Goal: Transaction & Acquisition: Purchase product/service

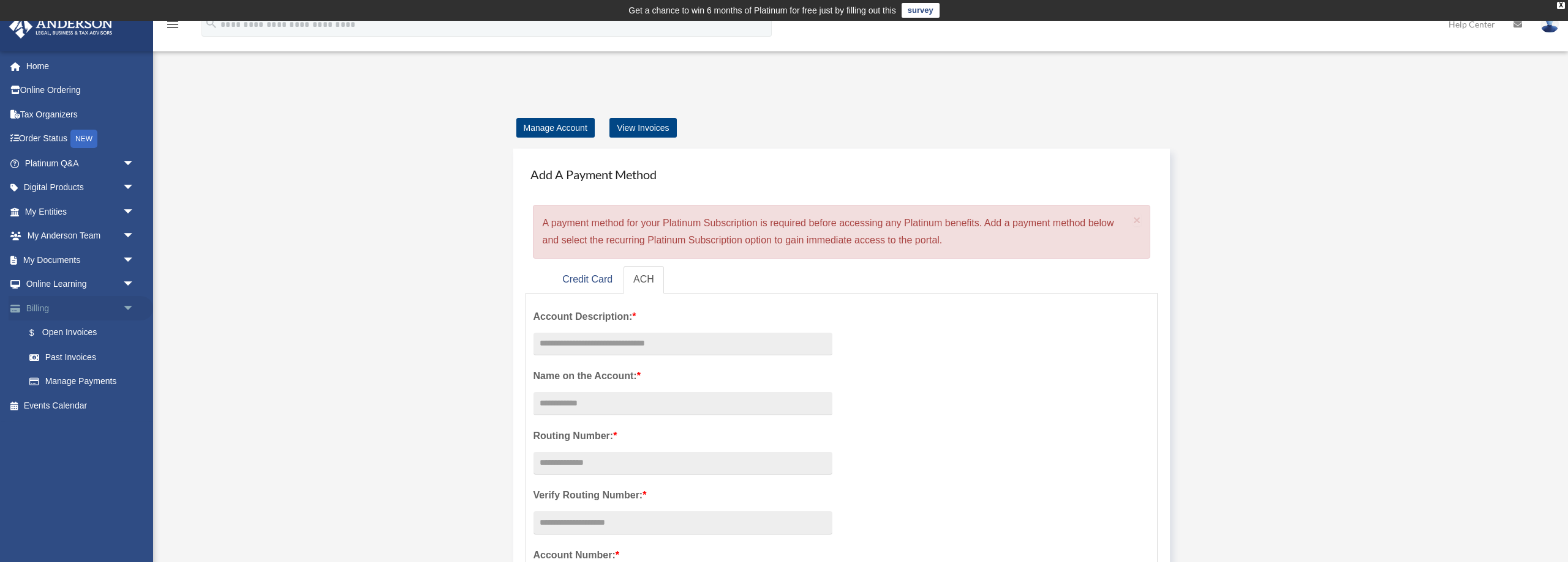
click at [66, 308] on link "Billing arrow_drop_down" at bounding box center [81, 308] width 145 height 25
click at [71, 334] on link "$ Open Invoices" at bounding box center [85, 333] width 136 height 25
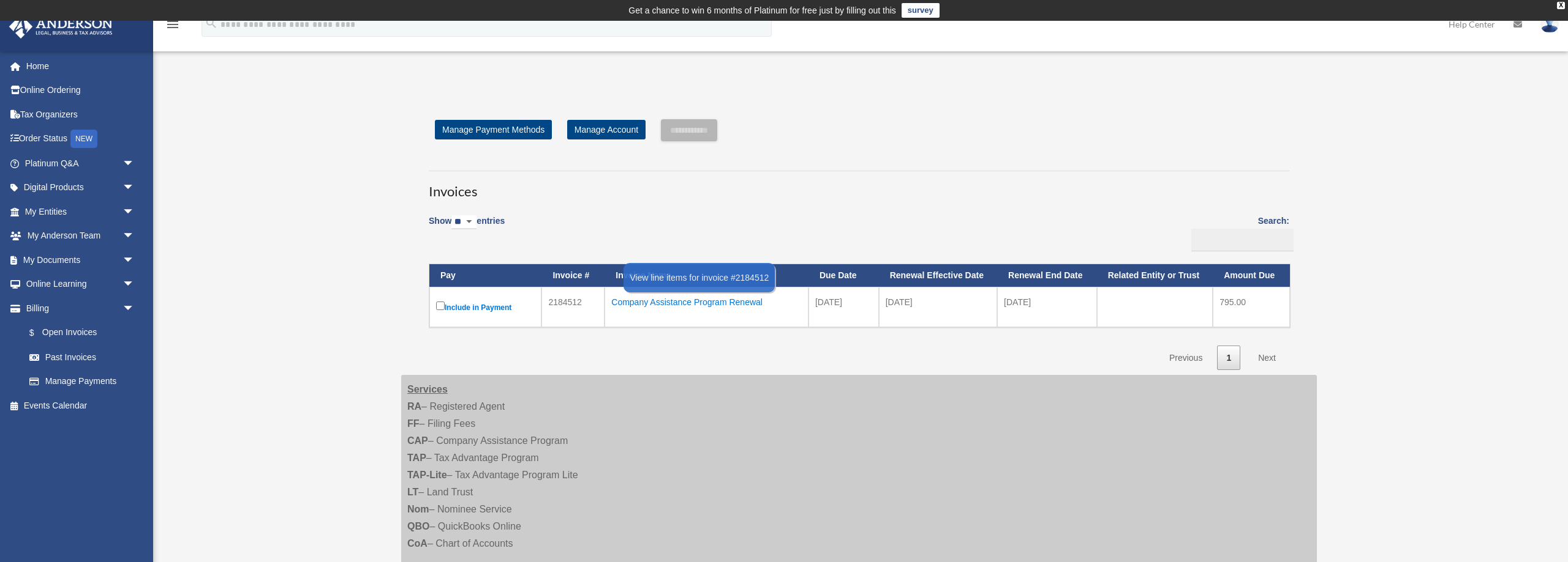
click at [656, 305] on div "Company Assistance Program Renewal" at bounding box center [706, 303] width 190 height 17
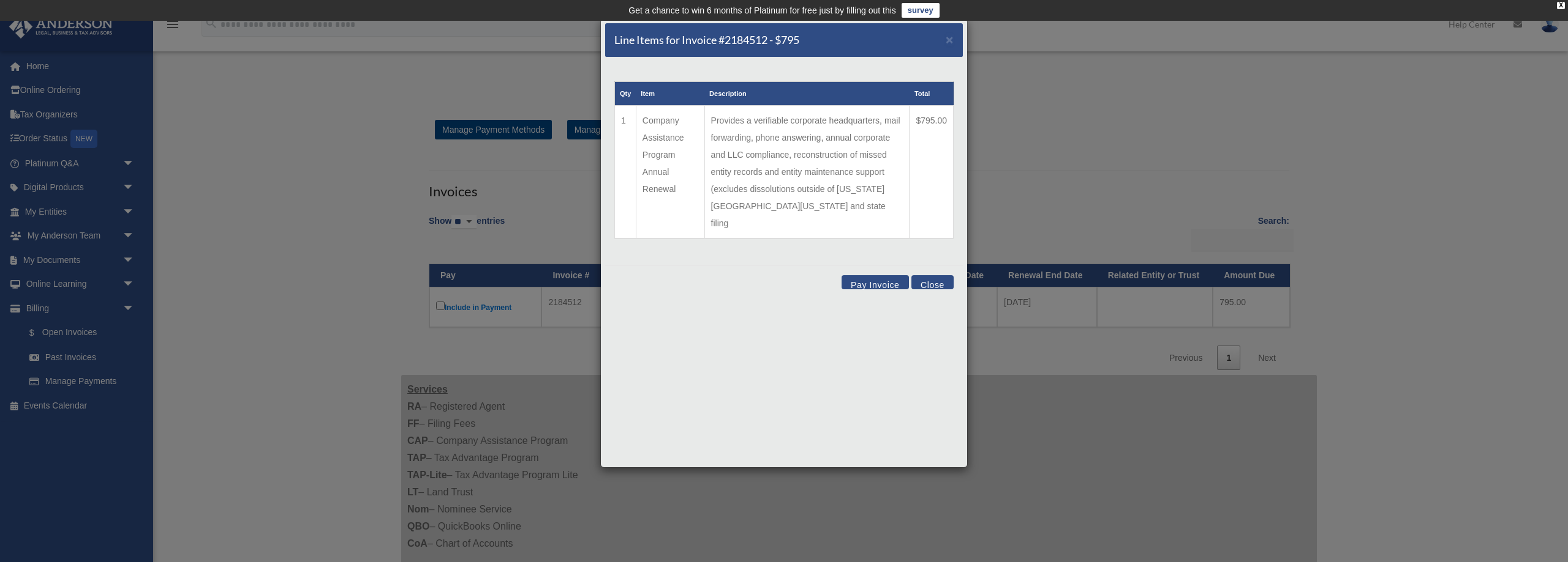
click at [855, 275] on button "Pay Invoice" at bounding box center [875, 282] width 68 height 14
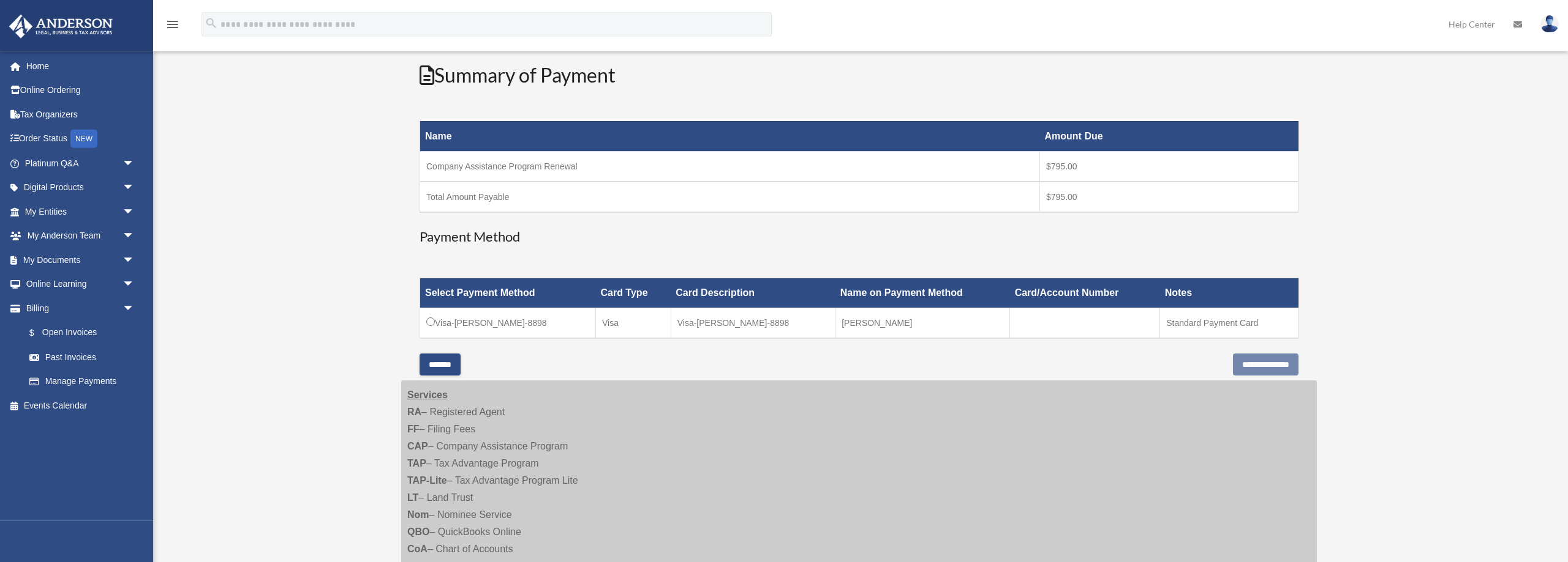
scroll to position [188, 0]
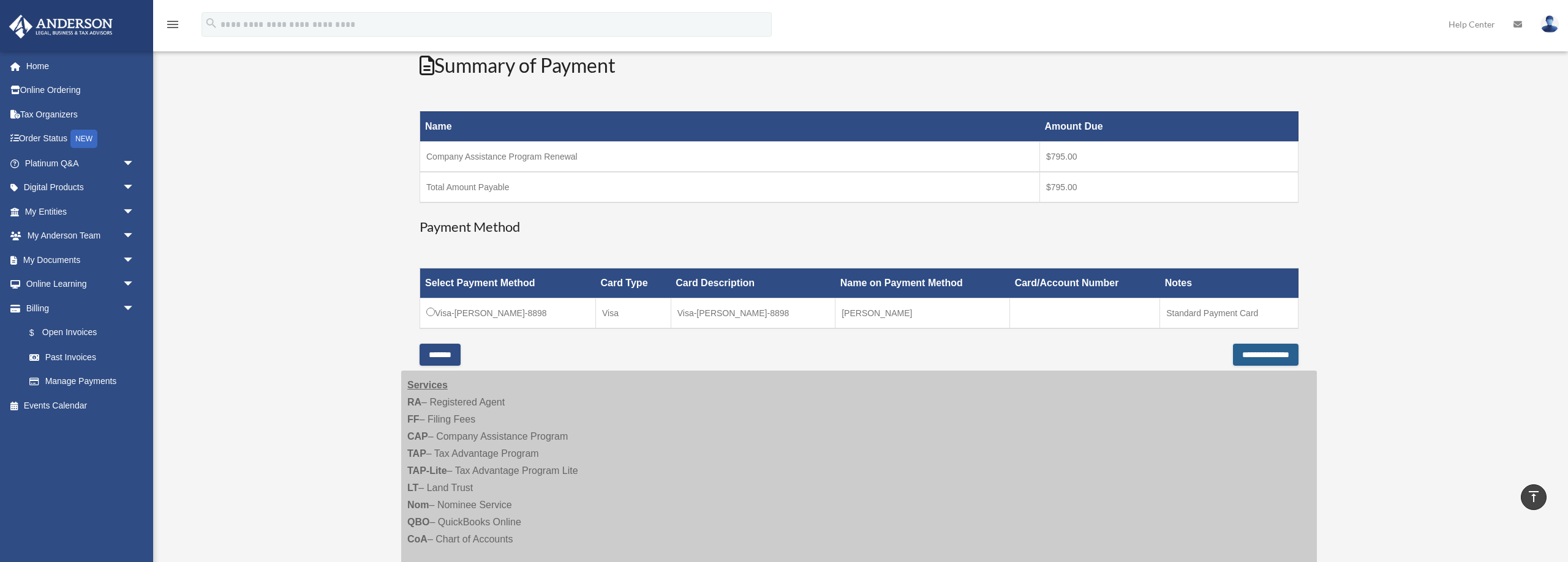
click at [1233, 358] on input "**********" at bounding box center [1266, 355] width 65 height 22
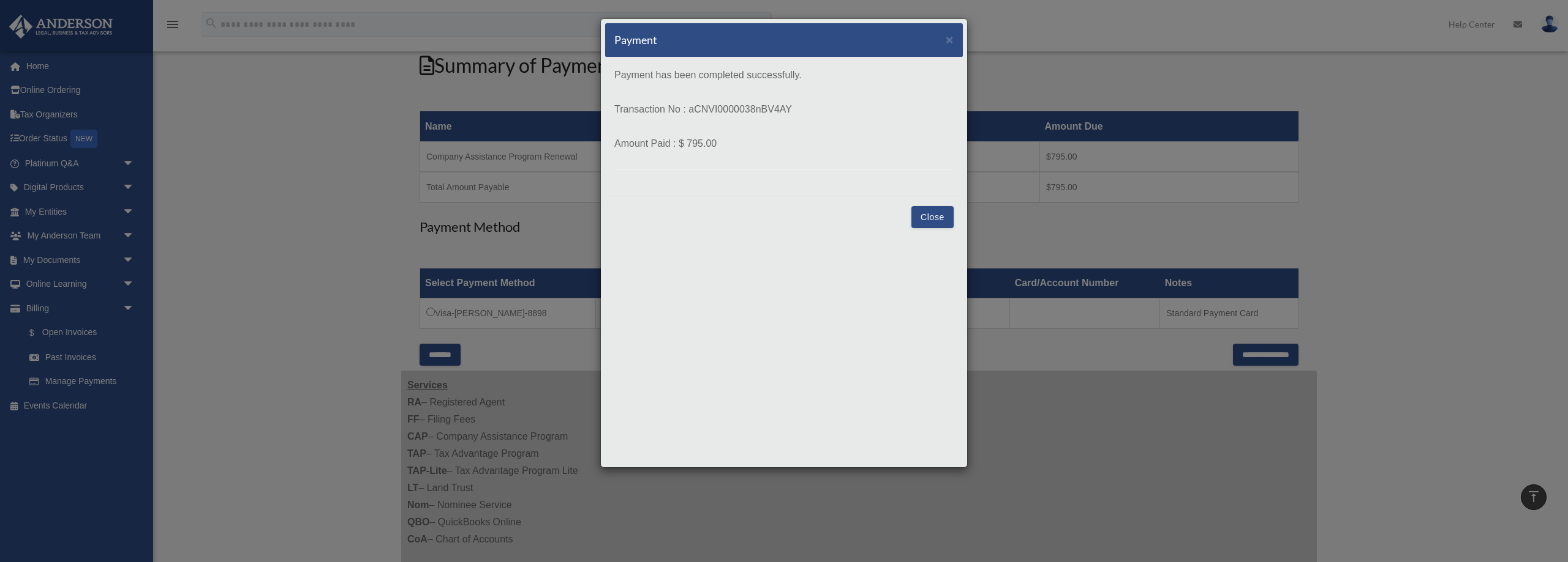
click at [928, 215] on button "Close" at bounding box center [932, 217] width 42 height 22
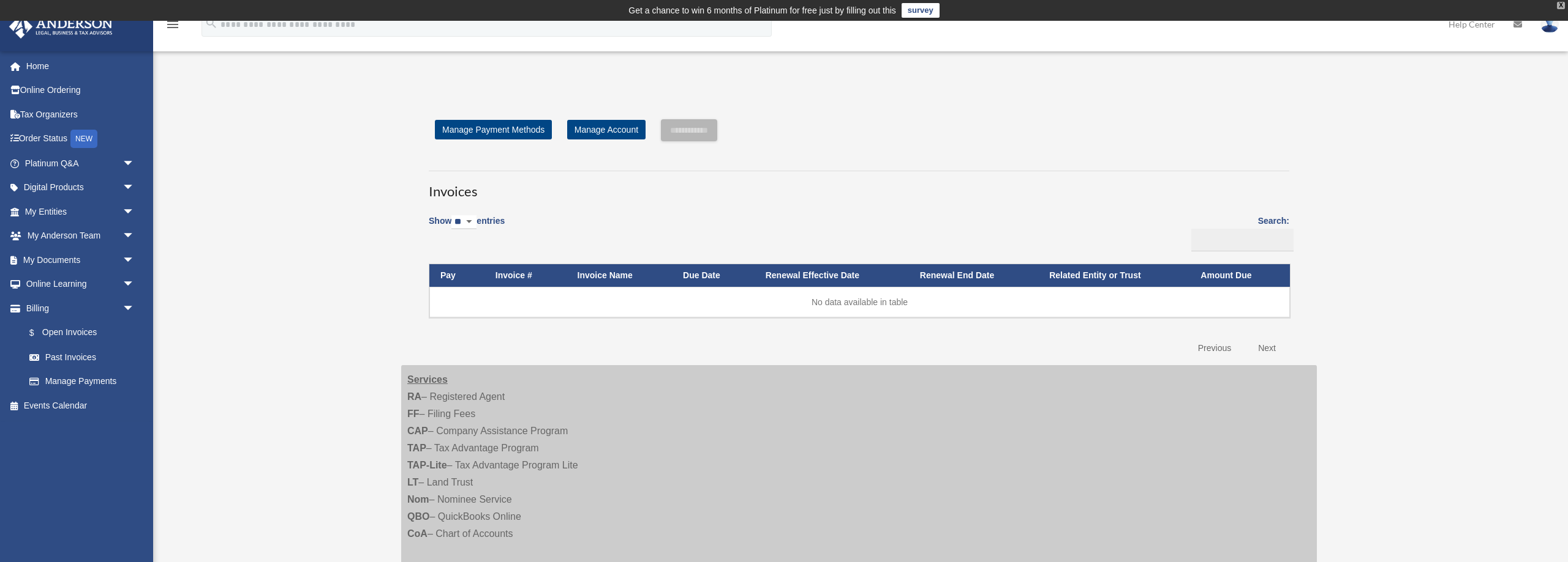
click at [1558, 4] on div "X" at bounding box center [1561, 5] width 8 height 7
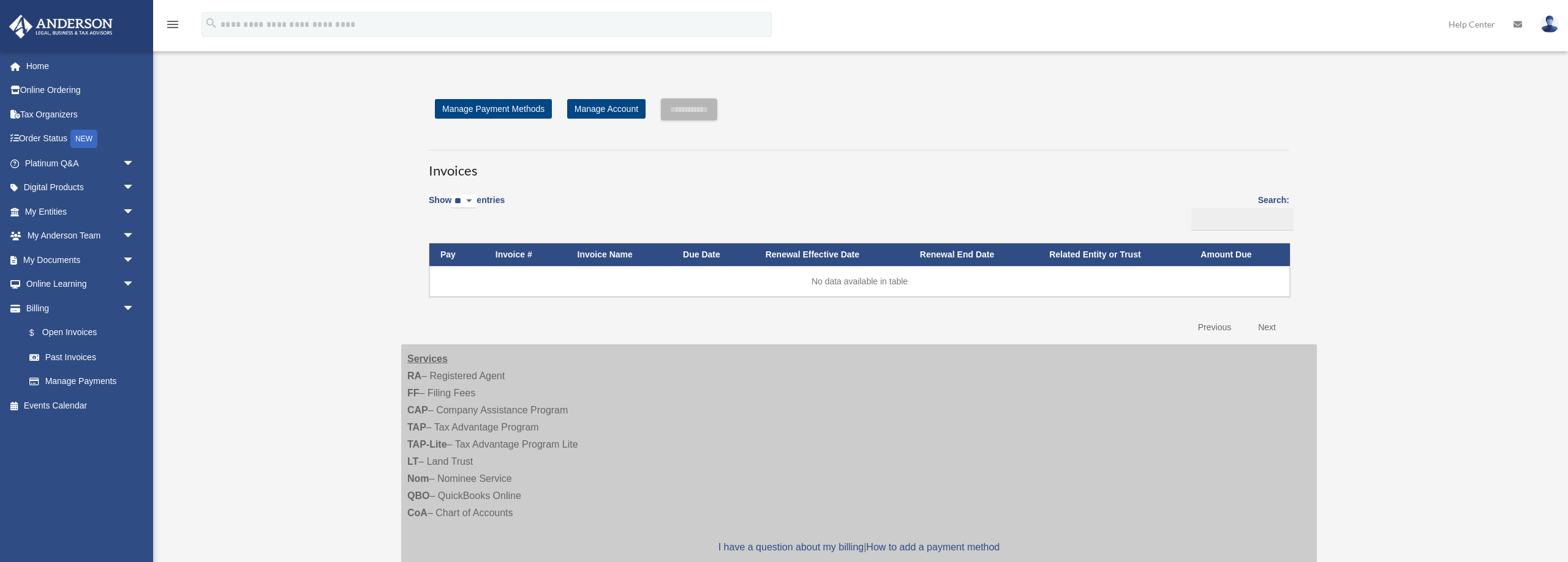
click at [1543, 26] on img at bounding box center [1549, 24] width 18 height 17
click at [1345, 105] on link "Logout" at bounding box center [1366, 107] width 123 height 25
